Goal: Task Accomplishment & Management: Manage account settings

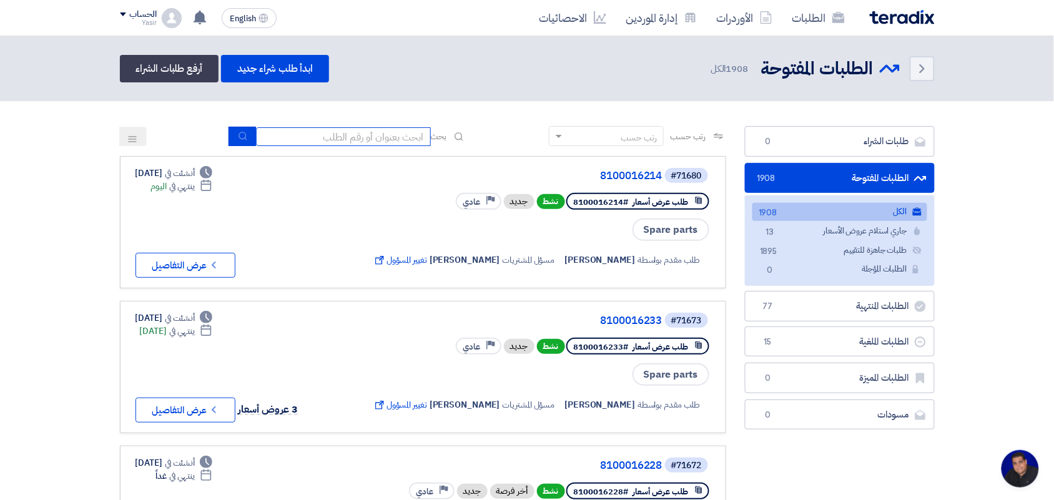
click at [388, 139] on input at bounding box center [343, 136] width 175 height 19
type input "pump"
click at [242, 142] on button "submit" at bounding box center [242, 136] width 27 height 19
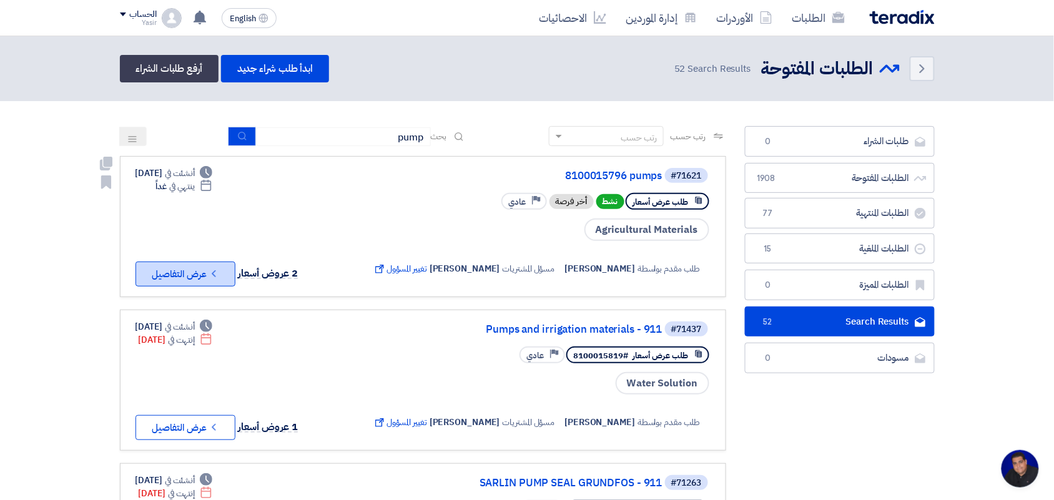
click at [184, 272] on button "Check details عرض التفاصيل" at bounding box center [185, 274] width 100 height 25
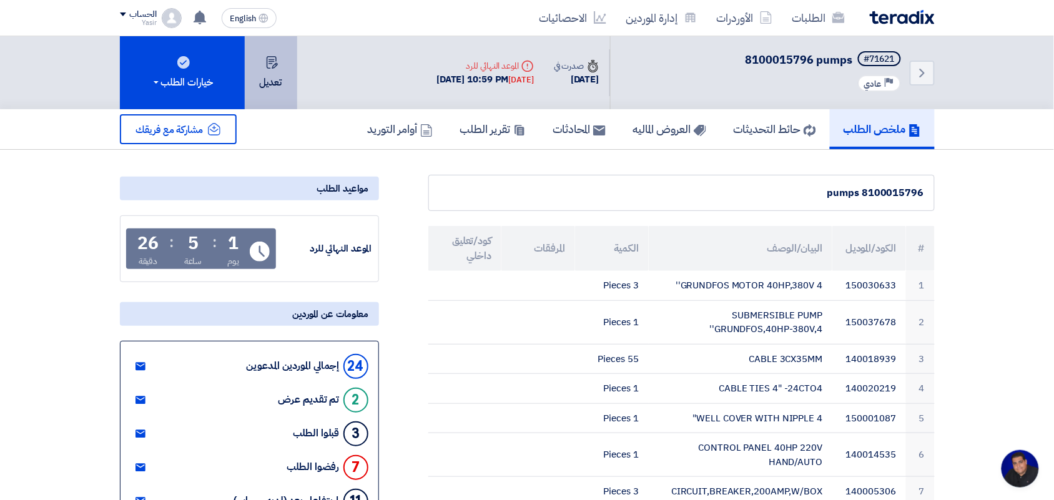
click at [267, 76] on button "تعديل" at bounding box center [271, 72] width 52 height 73
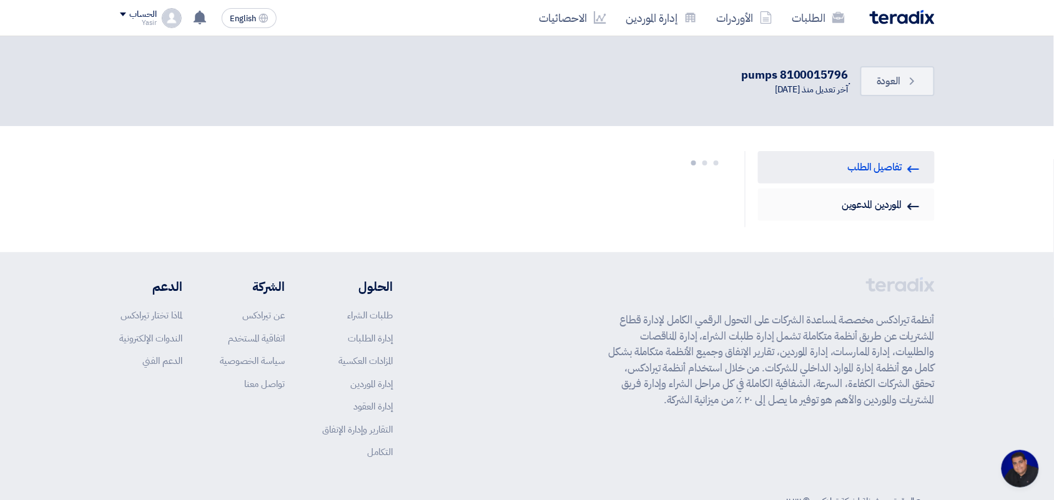
click at [891, 197] on link "Invited Suppliers الموردين المدعوين" at bounding box center [846, 205] width 177 height 32
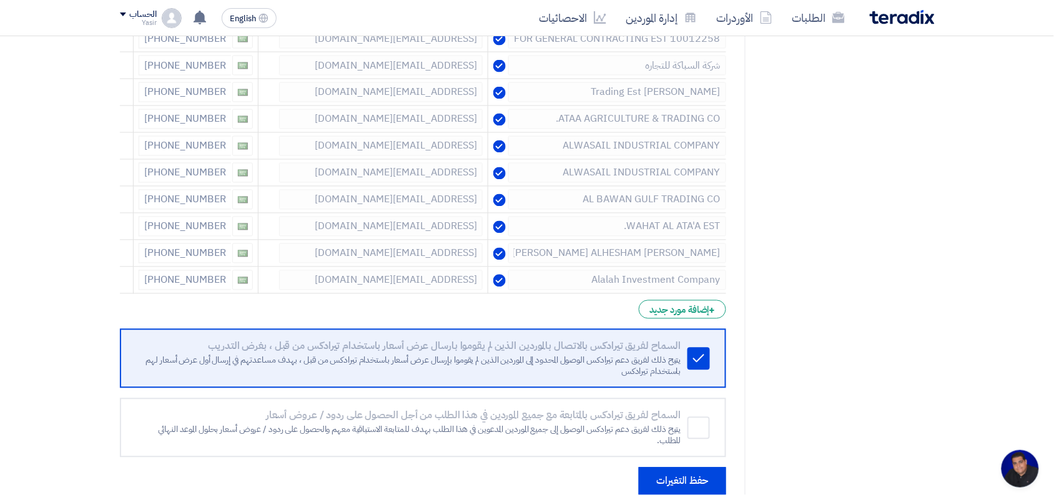
scroll to position [702, 0]
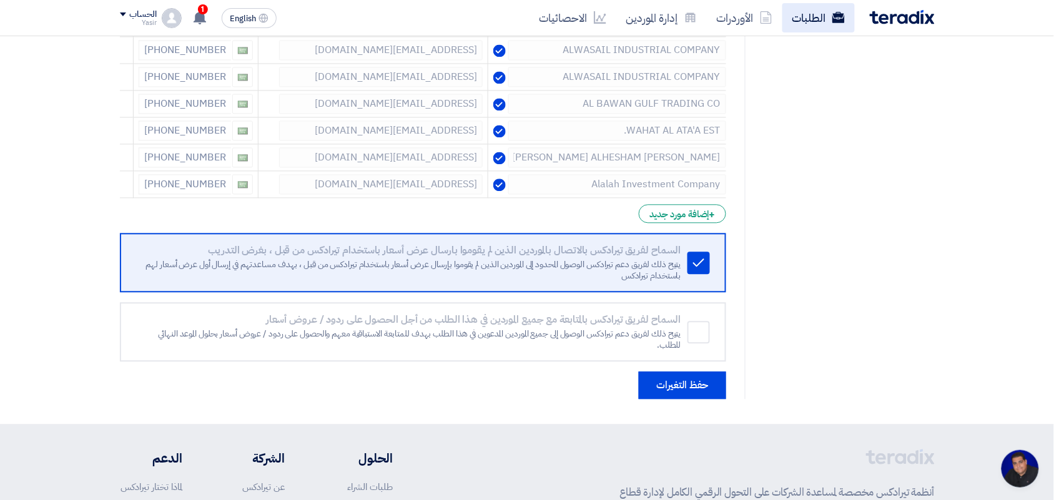
click at [817, 9] on link "الطلبات" at bounding box center [818, 17] width 72 height 29
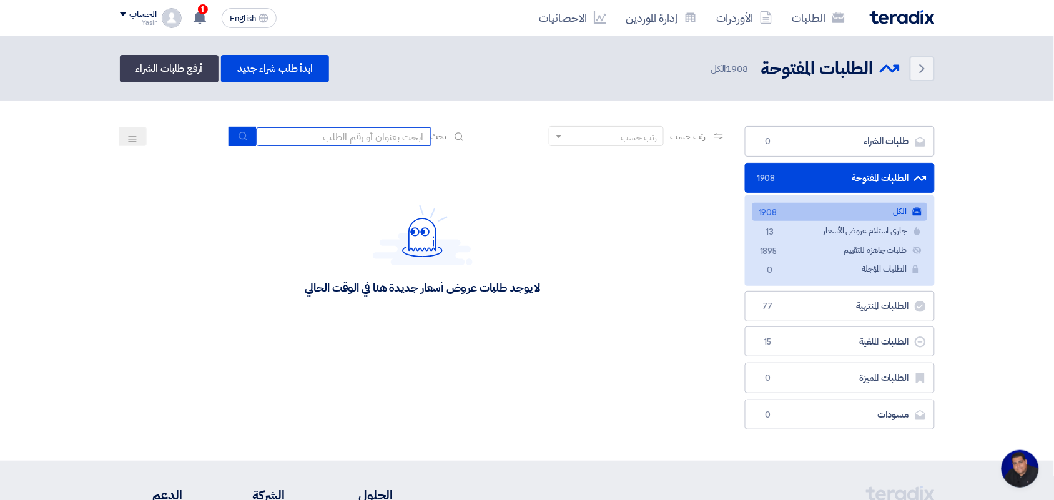
click at [398, 142] on input at bounding box center [343, 136] width 175 height 19
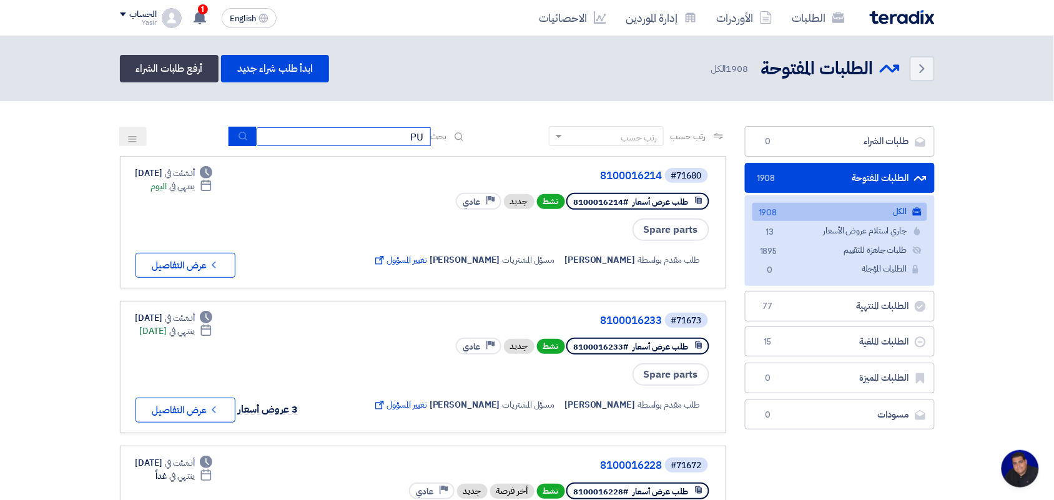
type input "pump"
click at [239, 128] on button "submit" at bounding box center [242, 136] width 27 height 19
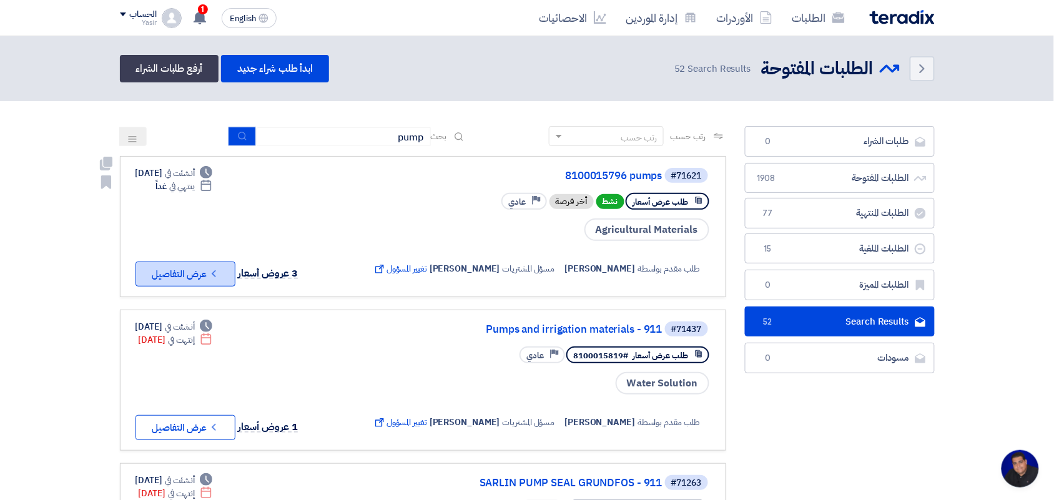
click at [209, 270] on icon "Check details" at bounding box center [214, 274] width 12 height 12
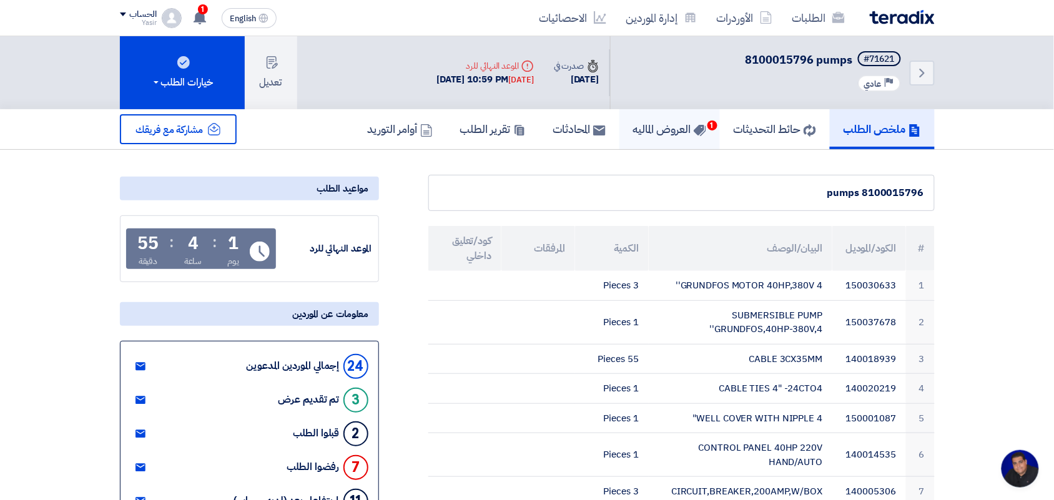
click at [657, 122] on h5 "العروض الماليه 1" at bounding box center [669, 129] width 73 height 14
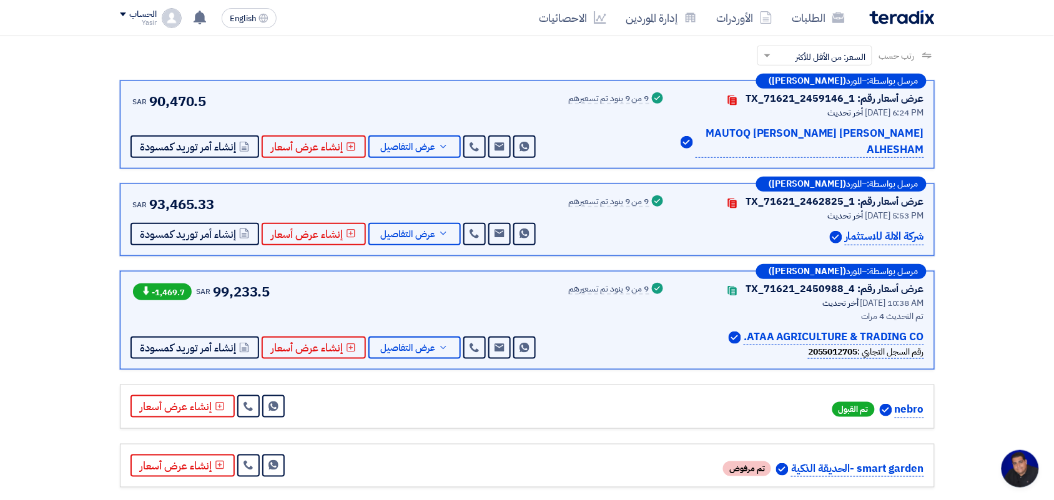
scroll to position [207, 0]
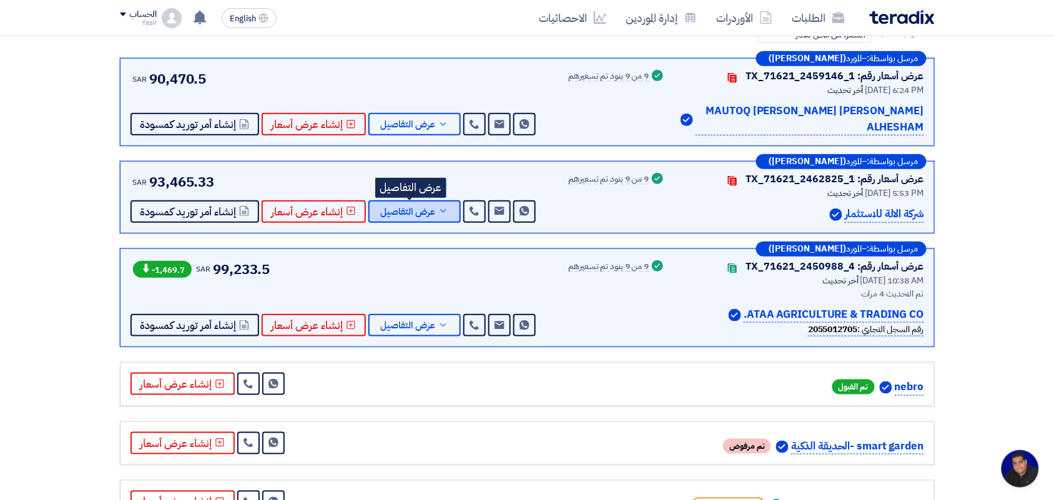
click at [422, 207] on span "عرض التفاصيل" at bounding box center [408, 211] width 55 height 9
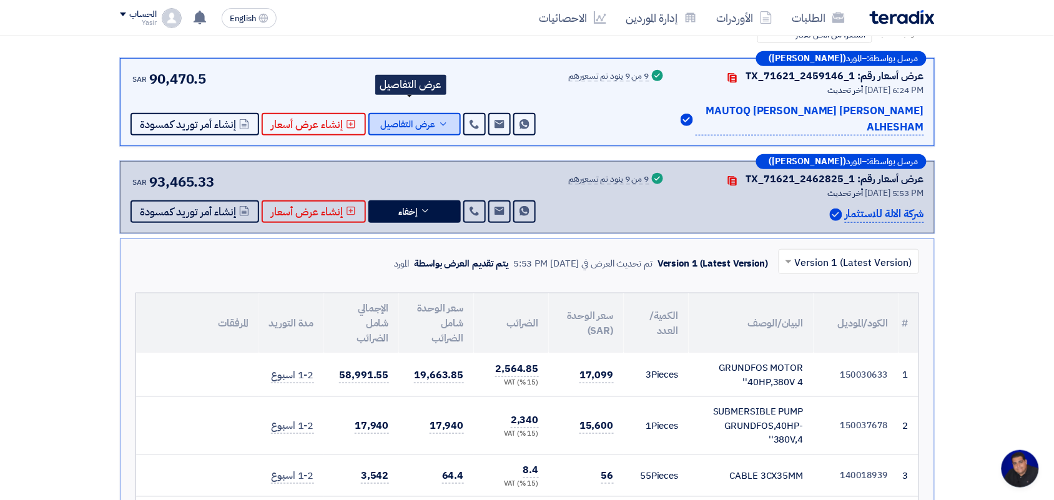
click at [414, 120] on span "عرض التفاصيل" at bounding box center [408, 124] width 55 height 9
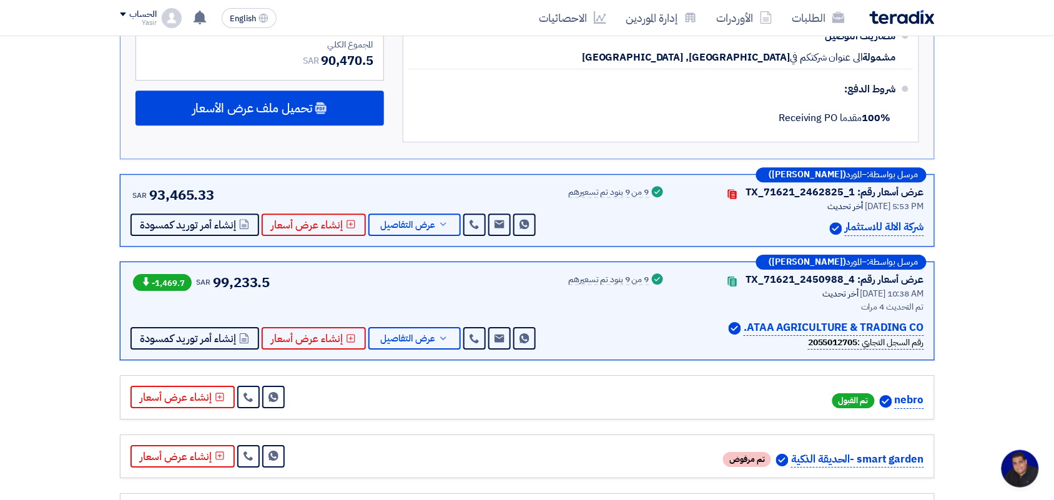
scroll to position [1010, 0]
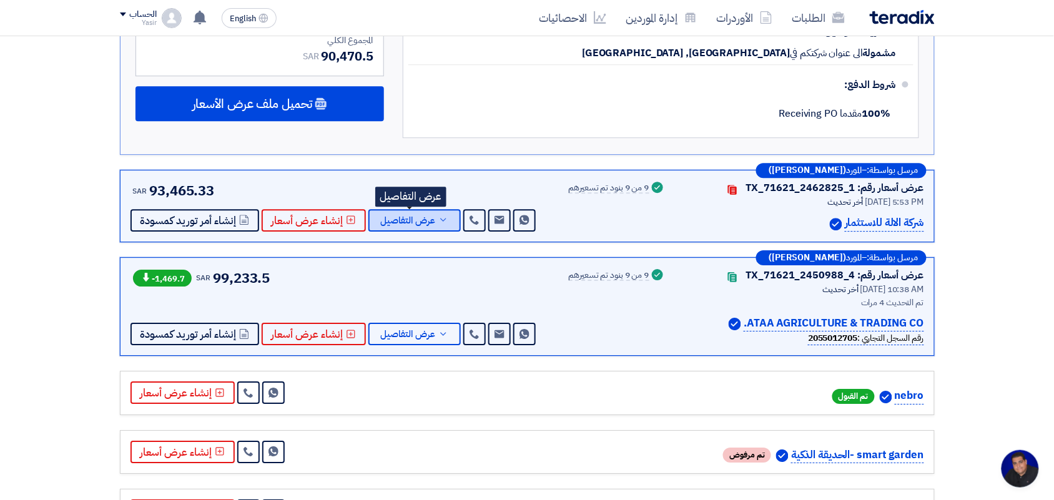
click at [420, 214] on button "عرض التفاصيل" at bounding box center [414, 220] width 92 height 22
